Goal: Information Seeking & Learning: Learn about a topic

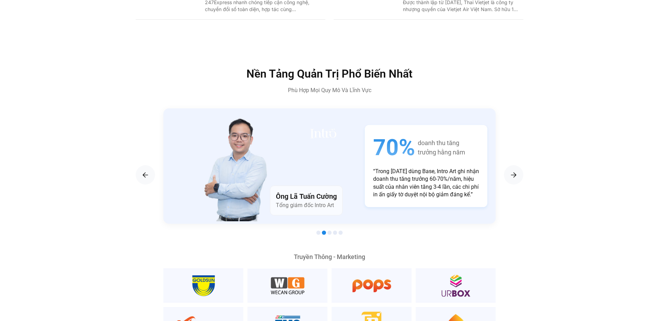
scroll to position [1208, 0]
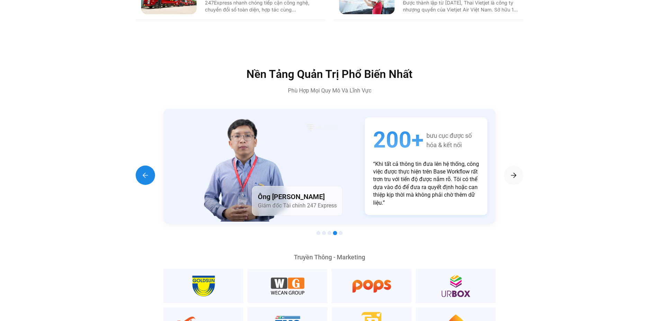
click at [143, 171] on img "Previous slide" at bounding box center [145, 175] width 8 height 8
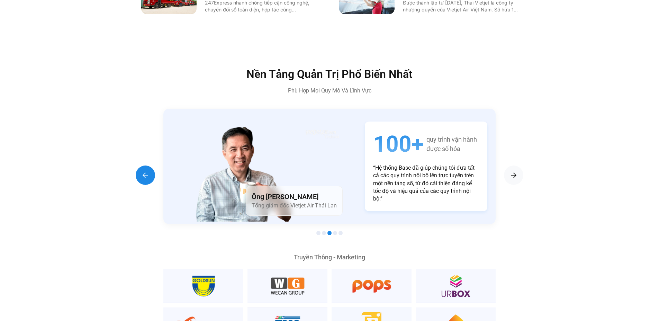
click at [143, 171] on img "Previous slide" at bounding box center [145, 175] width 8 height 8
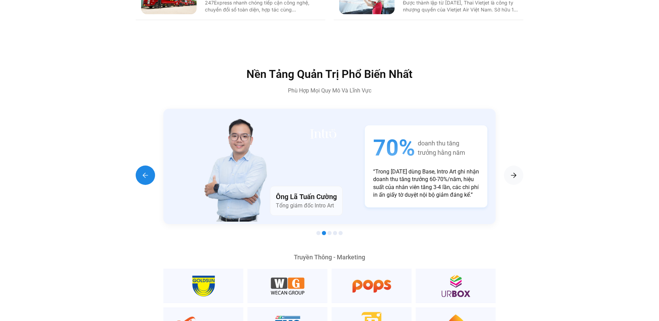
click at [143, 171] on img "Previous slide" at bounding box center [145, 175] width 8 height 8
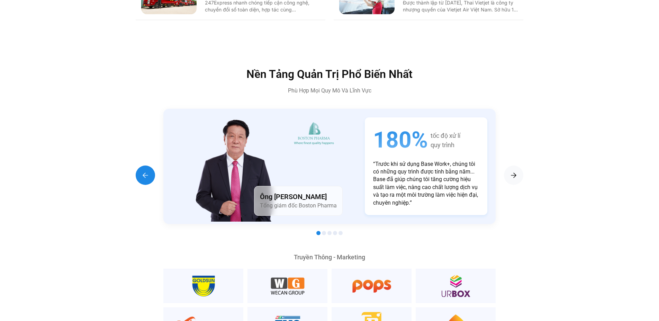
click at [143, 171] on img "Previous slide" at bounding box center [145, 175] width 8 height 8
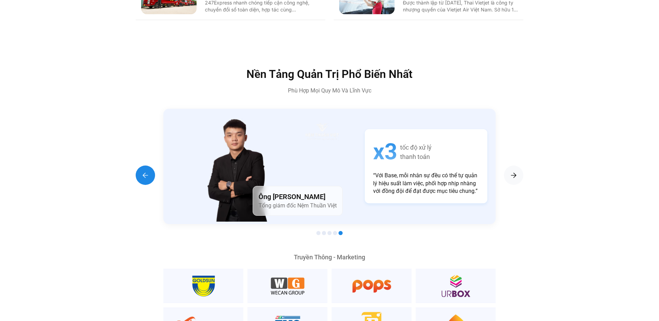
click at [143, 171] on img "Previous slide" at bounding box center [145, 175] width 8 height 8
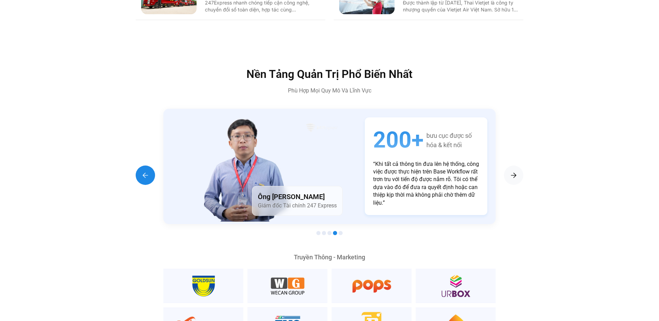
click at [142, 171] on img "Previous slide" at bounding box center [145, 175] width 8 height 8
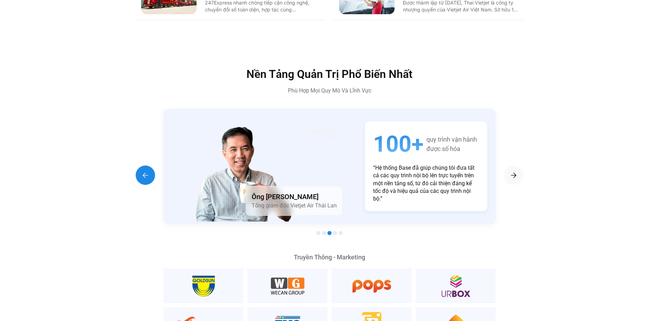
click at [142, 171] on img "Previous slide" at bounding box center [145, 175] width 8 height 8
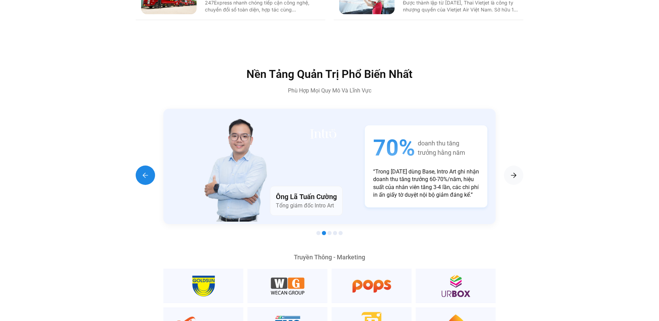
click at [142, 171] on img "Previous slide" at bounding box center [145, 175] width 8 height 8
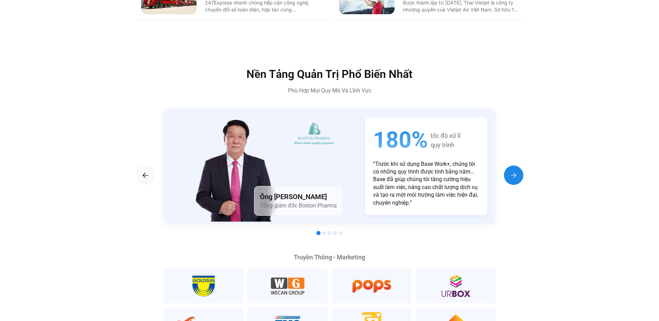
click at [512, 171] on img "Next slide" at bounding box center [514, 175] width 8 height 8
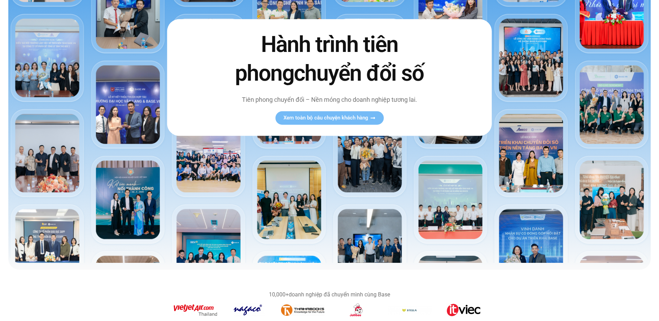
scroll to position [0, 0]
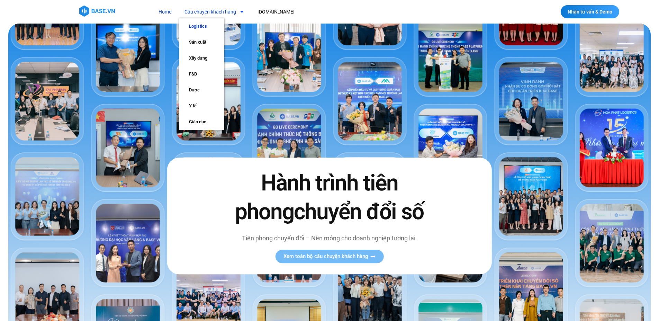
click at [196, 24] on link "Logistics" at bounding box center [201, 26] width 45 height 16
